Goal: Use online tool/utility: Utilize a website feature to perform a specific function

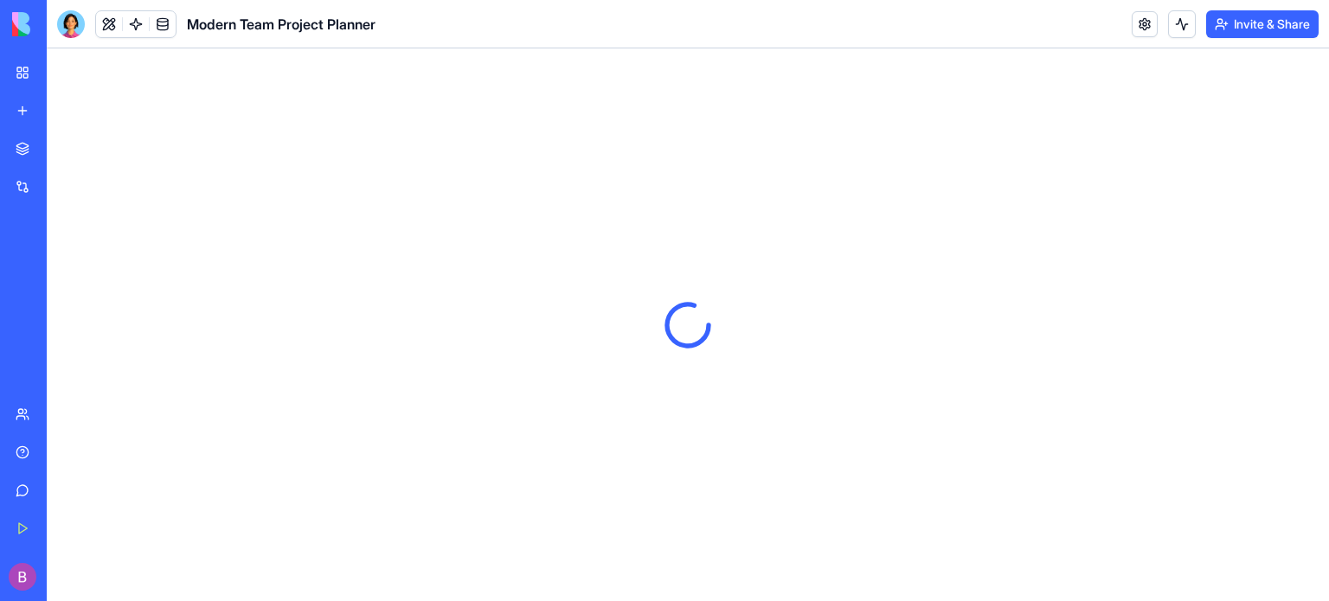
click at [64, 153] on div "Marketplace" at bounding box center [53, 148] width 22 height 17
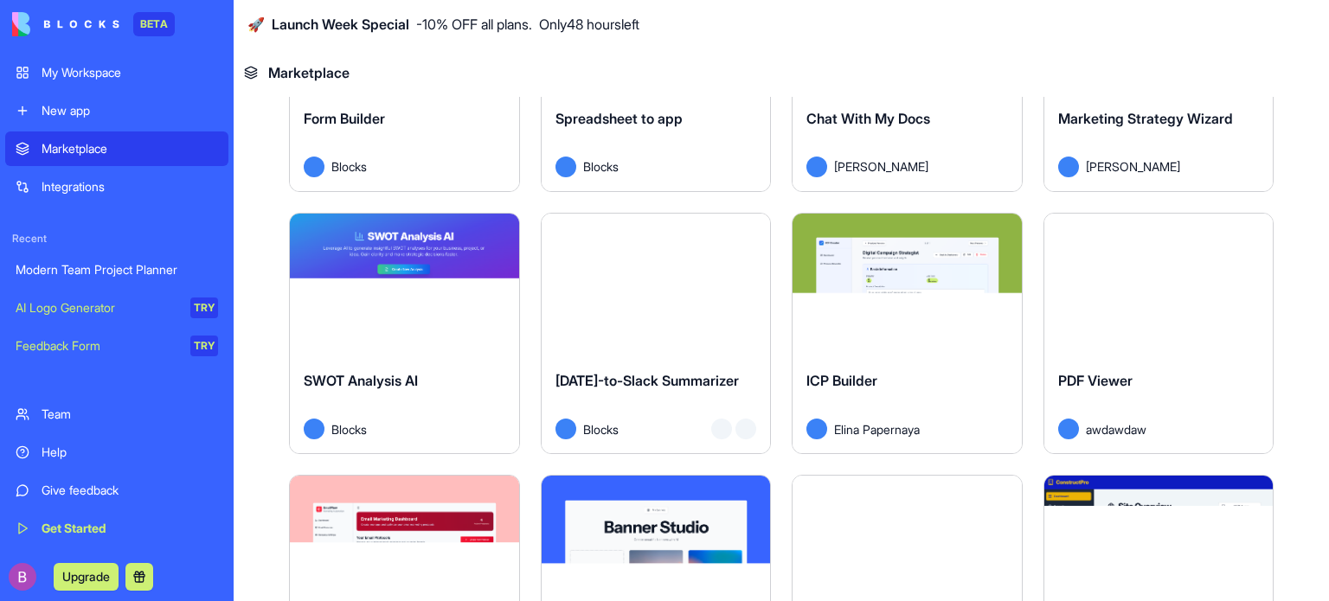
scroll to position [2423, 0]
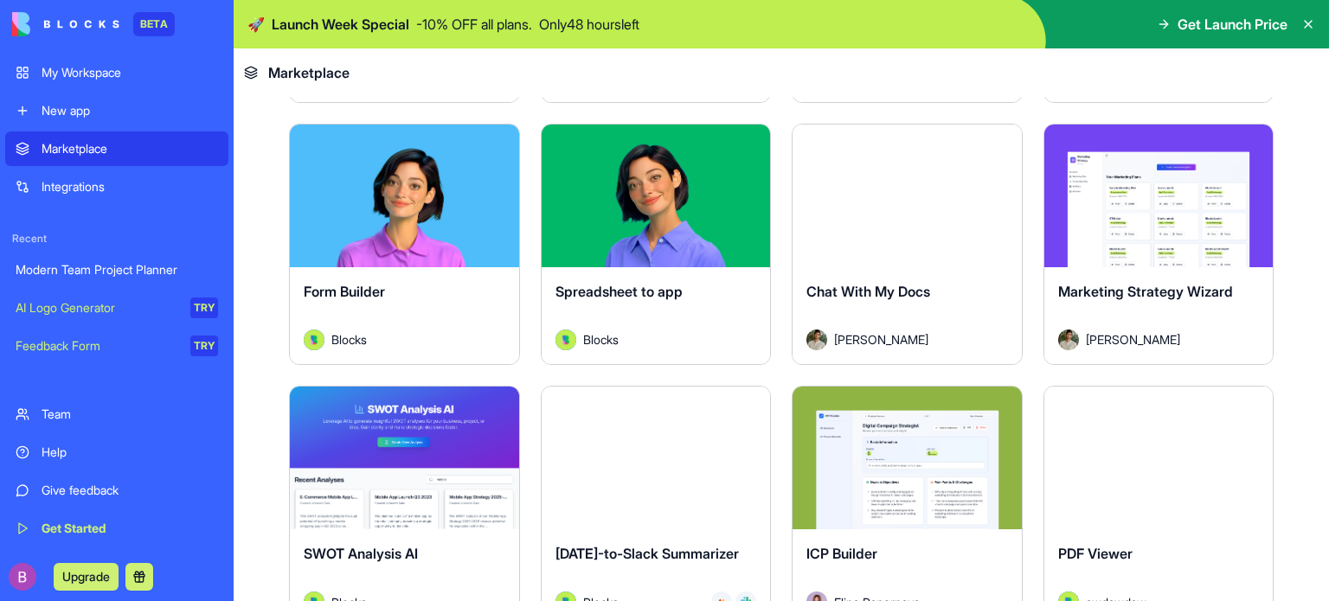
click at [1137, 179] on button "Explore" at bounding box center [1159, 195] width 130 height 35
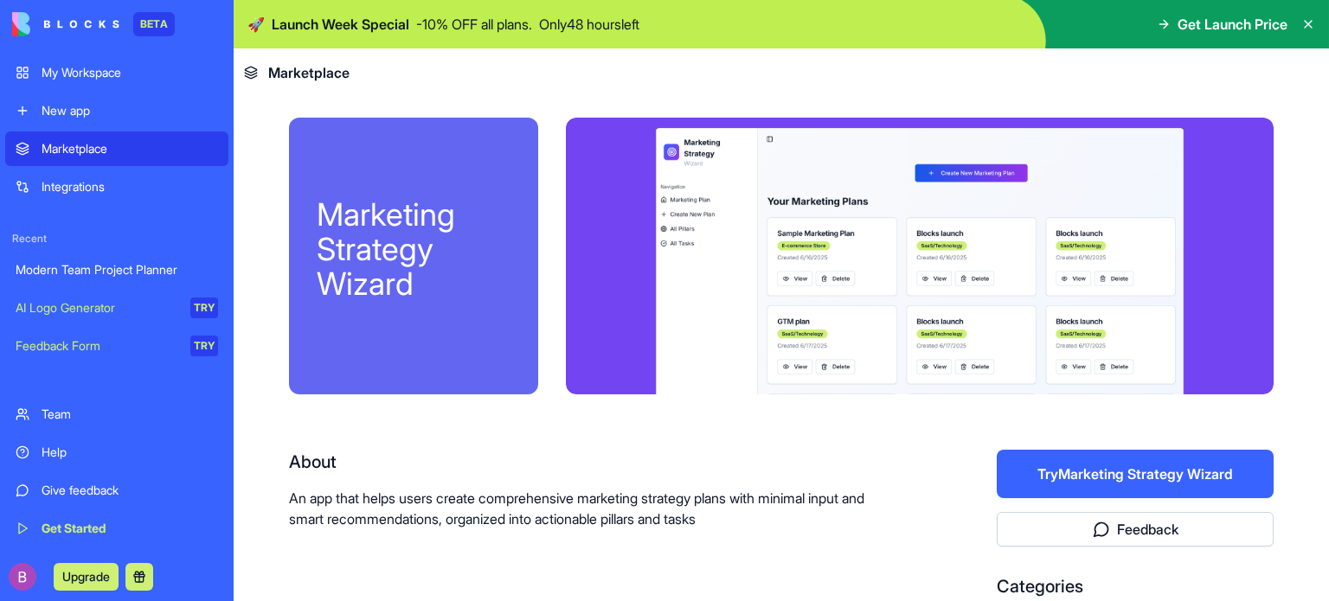
click at [1106, 466] on button "Try Marketing Strategy Wizard" at bounding box center [1135, 474] width 277 height 48
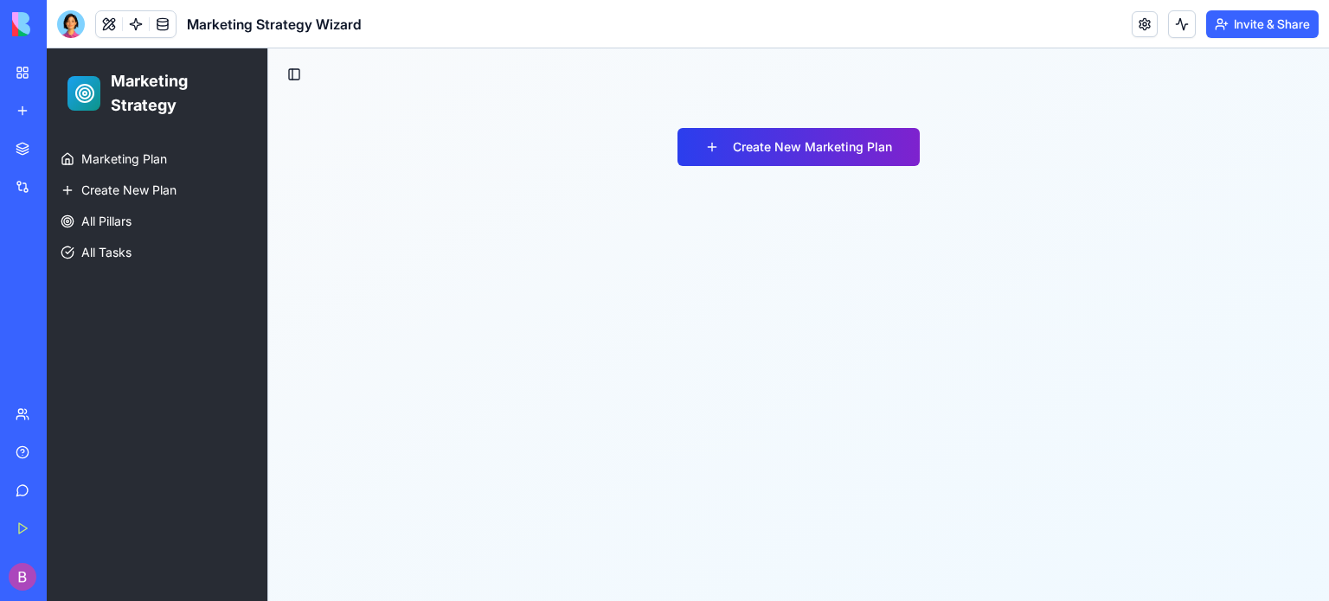
click at [713, 141] on button "Create New Marketing Plan" at bounding box center [798, 147] width 242 height 38
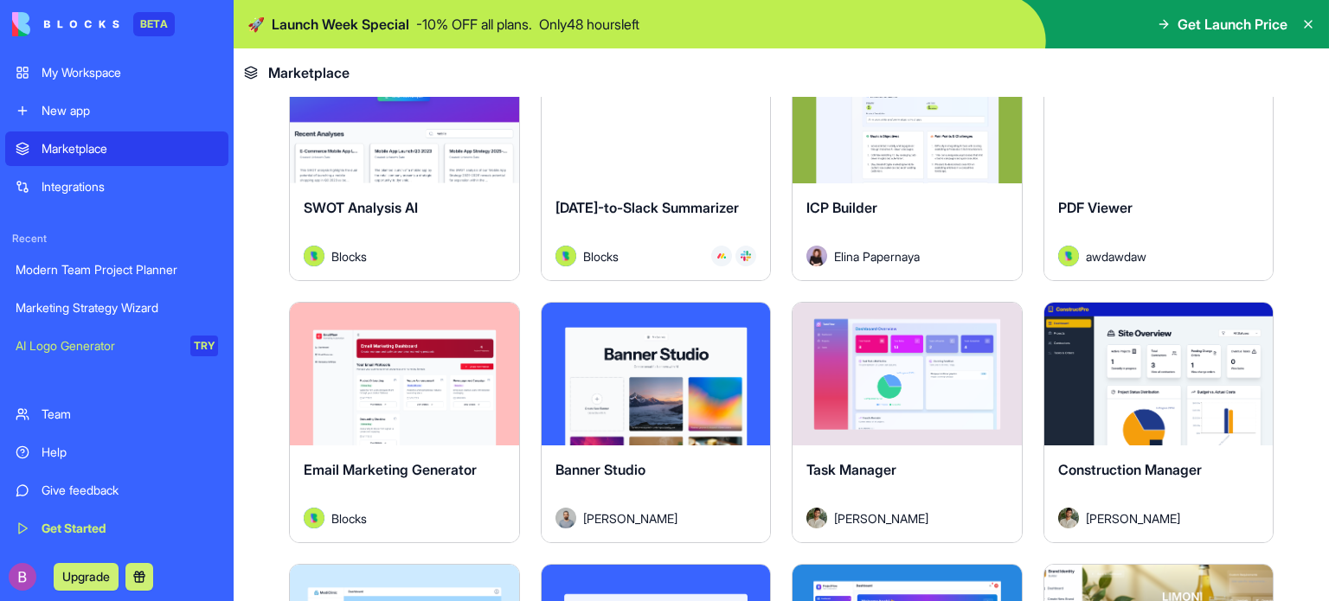
scroll to position [2423, 0]
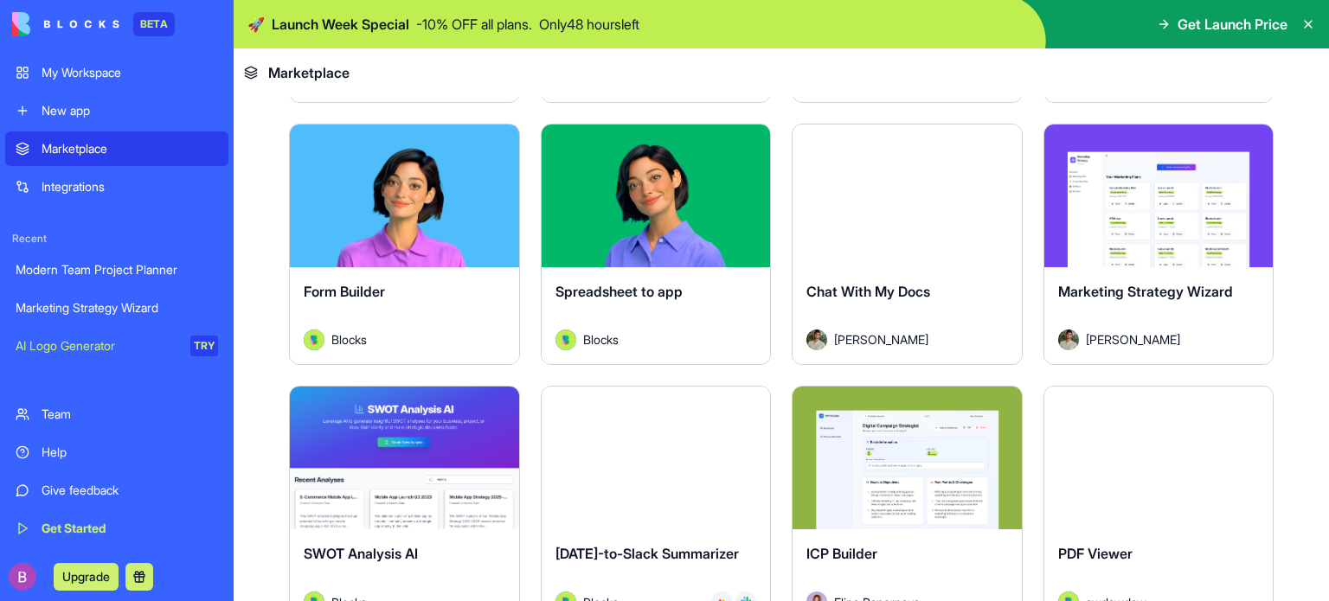
click at [1308, 22] on icon at bounding box center [1308, 24] width 14 height 14
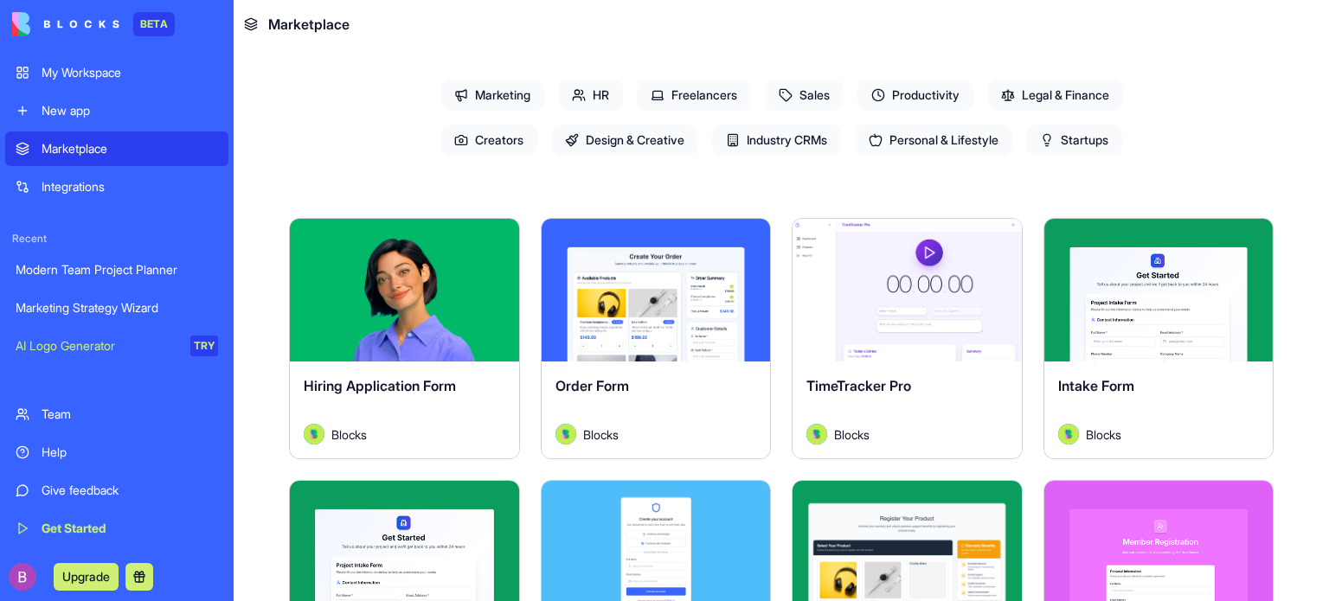
scroll to position [0, 0]
